Goal: Task Accomplishment & Management: Manage account settings

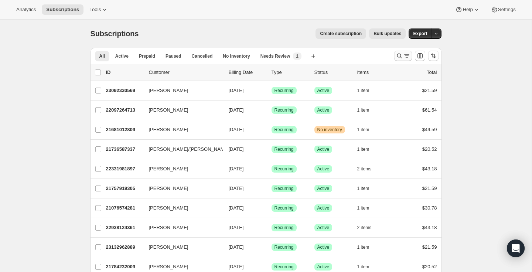
click at [398, 54] on icon "Search and filter results" at bounding box center [399, 55] width 7 height 7
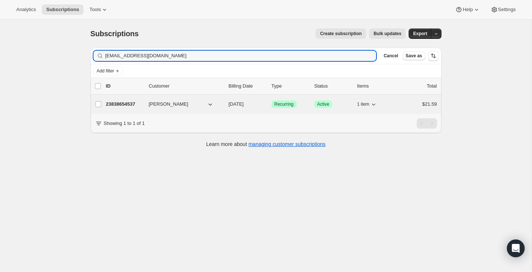
type input "[EMAIL_ADDRESS][DOMAIN_NAME]"
click at [195, 104] on button "[PERSON_NAME]" at bounding box center [182, 104] width 74 height 12
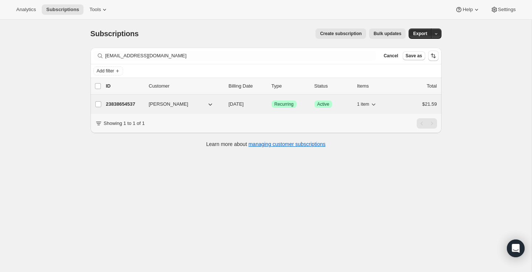
click at [146, 104] on div "23838654537 [PERSON_NAME] [DATE] Success Recurring Success Active 1 item $21.59" at bounding box center [271, 104] width 331 height 10
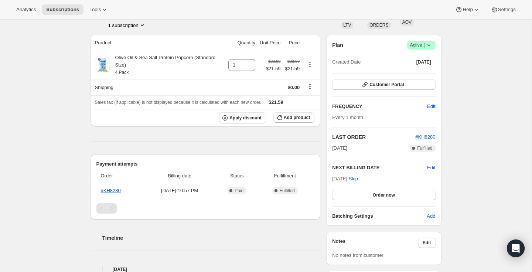
scroll to position [56, 0]
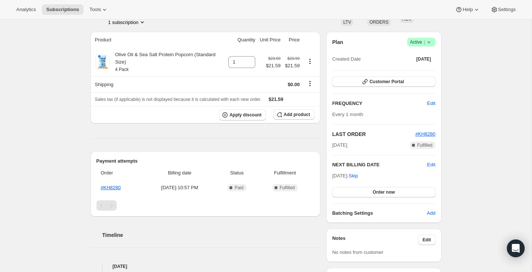
click at [417, 42] on span "Active |" at bounding box center [421, 41] width 23 height 7
click at [411, 71] on span "Cancel subscription" at bounding box center [420, 70] width 42 height 6
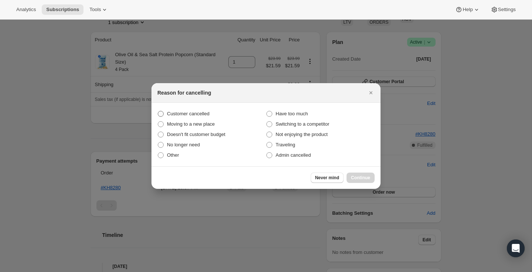
click at [189, 114] on span "Customer cancelled" at bounding box center [188, 114] width 43 height 6
click at [158, 111] on input "Customer cancelled" at bounding box center [158, 111] width 0 height 0
radio input "true"
click at [362, 178] on span "Continue" at bounding box center [360, 178] width 19 height 6
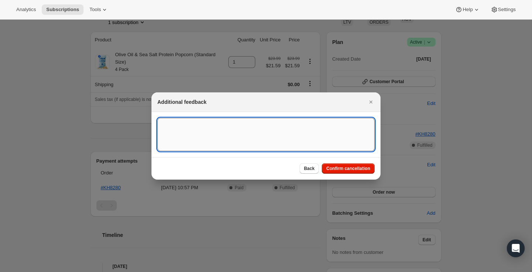
click at [339, 124] on textarea ":rbv:" at bounding box center [265, 134] width 217 height 33
type textarea "customer asked to cancel since she's moving."
click at [329, 167] on span "Confirm cancellation" at bounding box center [348, 169] width 44 height 6
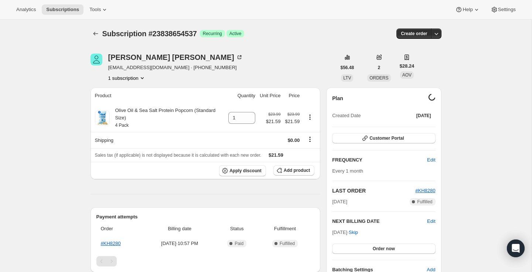
scroll to position [56, 0]
